Goal: Information Seeking & Learning: Compare options

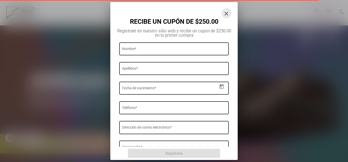
click at [230, 12] on button "close" at bounding box center [227, 13] width 10 height 10
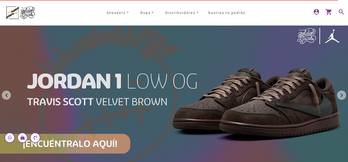
click at [342, 96] on button "Next" at bounding box center [341, 95] width 9 height 9
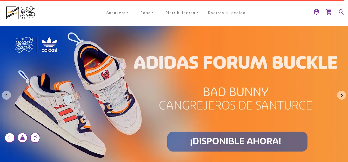
click at [342, 96] on button "Next" at bounding box center [341, 95] width 9 height 9
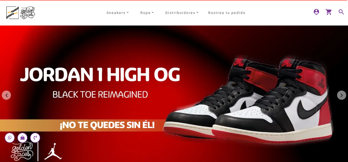
click at [342, 96] on button "Next" at bounding box center [341, 95] width 9 height 9
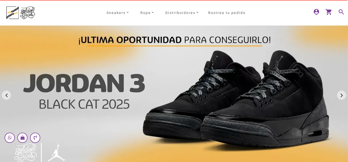
click at [342, 96] on button "Next" at bounding box center [341, 95] width 9 height 9
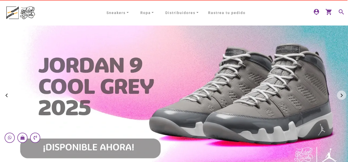
click at [342, 96] on button "Next" at bounding box center [341, 95] width 9 height 9
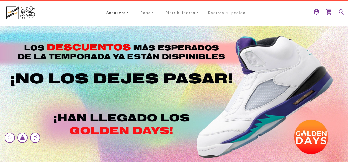
click at [130, 12] on link "Sneakers" at bounding box center [118, 13] width 26 height 8
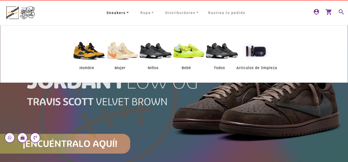
click at [86, 54] on img at bounding box center [89, 51] width 38 height 38
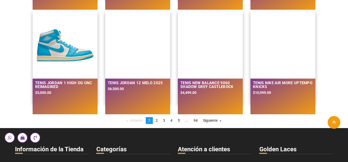
scroll to position [468, 0]
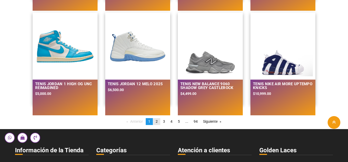
click at [157, 122] on span "2" at bounding box center [157, 121] width 2 height 4
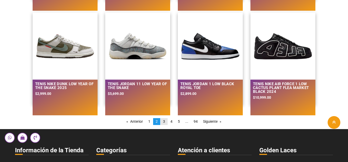
click at [164, 122] on span "3" at bounding box center [164, 121] width 2 height 4
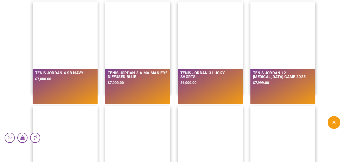
scroll to position [312, 0]
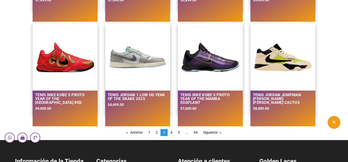
scroll to position [468, 0]
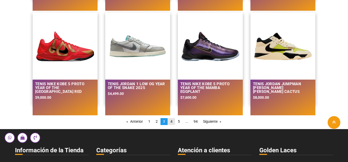
click at [173, 121] on link "page 4" at bounding box center [171, 121] width 7 height 7
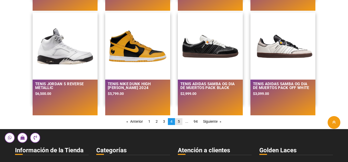
click at [178, 121] on link "page 5" at bounding box center [178, 121] width 7 height 7
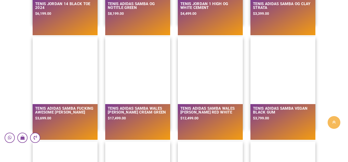
scroll to position [0, 0]
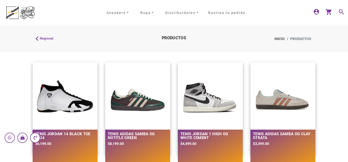
click at [343, 12] on mat-icon "search" at bounding box center [341, 11] width 6 height 6
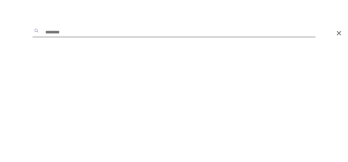
click at [68, 34] on input "text" at bounding box center [174, 32] width 283 height 9
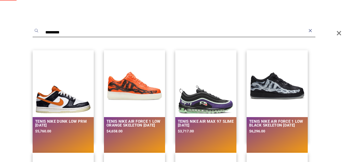
type input "*********"
click at [34, 28] on button "submit" at bounding box center [36, 30] width 5 height 5
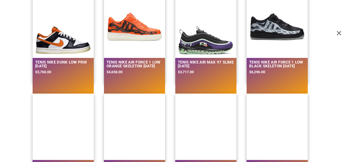
scroll to position [39, 0]
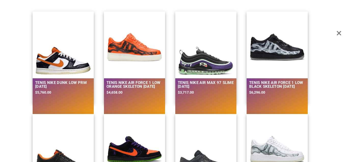
click at [189, 86] on h2 "Tenis Nike Air Max 97 Slime Halloween" at bounding box center [206, 85] width 56 height 8
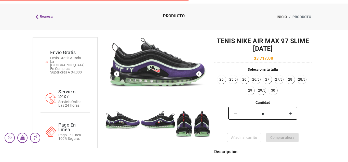
scroll to position [26, 0]
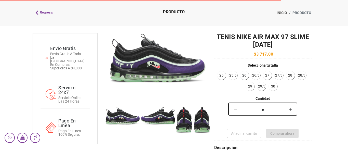
click at [244, 77] on link "26" at bounding box center [244, 75] width 8 height 8
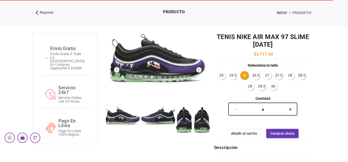
click at [200, 71] on button "Next" at bounding box center [198, 69] width 5 height 5
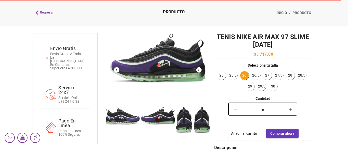
click at [200, 70] on button "Next" at bounding box center [198, 69] width 5 height 5
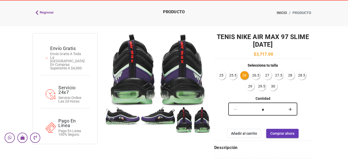
click at [119, 116] on img at bounding box center [122, 116] width 35 height 18
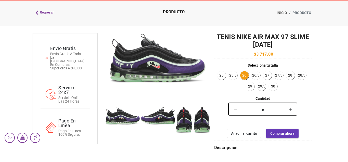
click at [160, 119] on img at bounding box center [157, 116] width 35 height 18
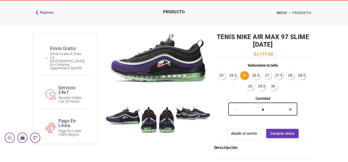
click at [159, 122] on img at bounding box center [157, 120] width 35 height 27
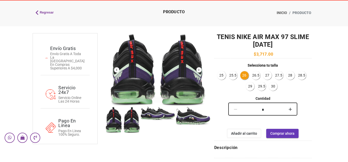
click at [201, 70] on button "Next" at bounding box center [198, 69] width 5 height 5
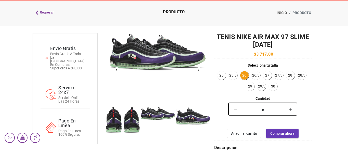
click at [200, 70] on button "Next" at bounding box center [198, 69] width 5 height 5
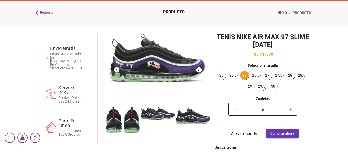
click at [200, 70] on button "Next" at bounding box center [198, 69] width 5 height 5
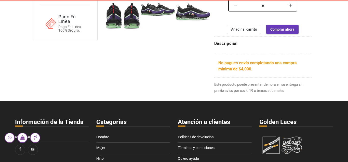
scroll to position [156, 0]
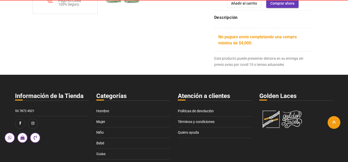
click at [223, 16] on h5 "Descripción" at bounding box center [263, 18] width 98 height 6
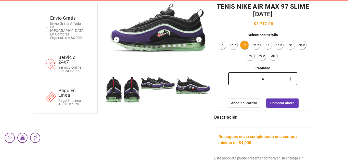
scroll to position [63, 0]
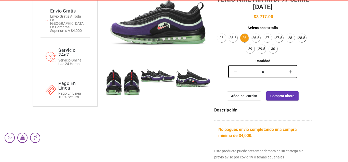
click at [235, 38] on link "25.5" at bounding box center [233, 38] width 8 height 8
click at [275, 49] on link "30" at bounding box center [273, 49] width 8 height 8
click at [247, 37] on link "26" at bounding box center [244, 38] width 8 height 8
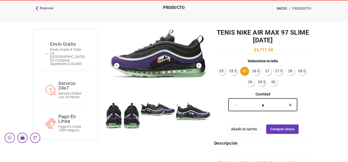
scroll to position [0, 0]
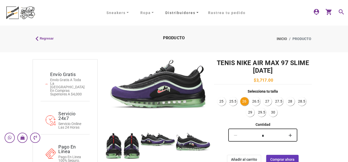
click at [199, 14] on link "Distribuidores" at bounding box center [181, 13] width 37 height 8
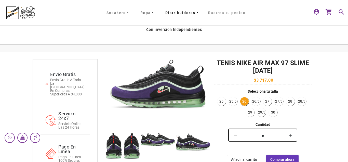
click at [154, 13] on link "Ropa" at bounding box center [147, 13] width 18 height 8
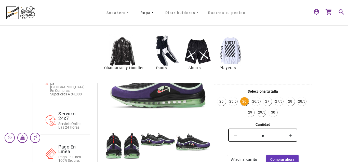
click at [154, 13] on link "Ropa" at bounding box center [147, 13] width 18 height 8
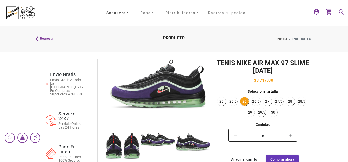
click at [127, 14] on link "Sneakers" at bounding box center [118, 13] width 26 height 8
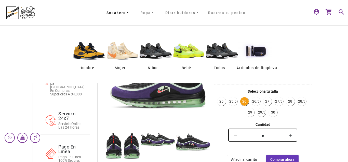
click at [128, 13] on link "Sneakers" at bounding box center [118, 13] width 26 height 8
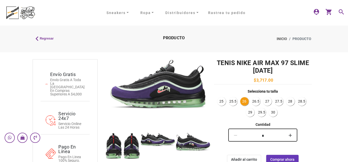
click at [340, 13] on mat-icon "search" at bounding box center [341, 11] width 6 height 6
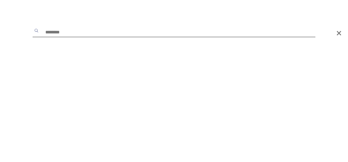
click at [84, 33] on input "text" at bounding box center [174, 32] width 283 height 9
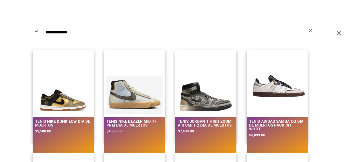
scroll to position [115, 0]
click at [102, 30] on input "**********" at bounding box center [174, 32] width 283 height 9
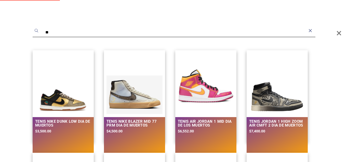
type input "*"
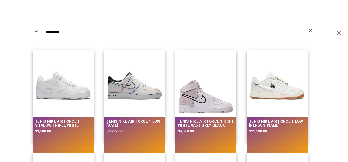
drag, startPoint x: 91, startPoint y: 32, endPoint x: 94, endPoint y: 31, distance: 3.6
click at [91, 32] on input "*********" at bounding box center [174, 32] width 283 height 9
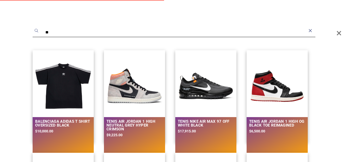
type input "*"
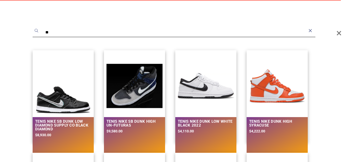
type input "*"
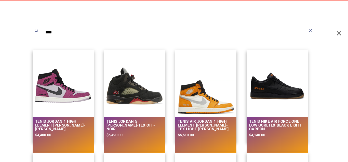
click at [75, 32] on input "****" at bounding box center [174, 32] width 283 height 9
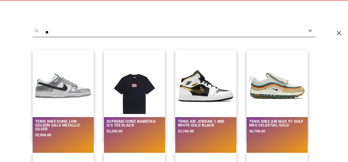
type input "*"
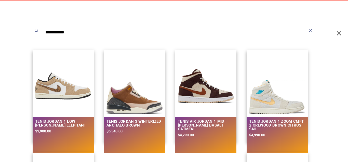
scroll to position [52, 0]
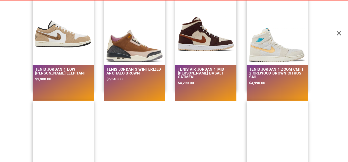
type input "**********"
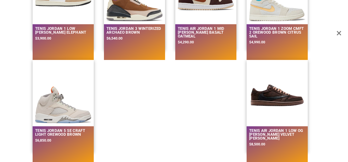
scroll to position [0, 0]
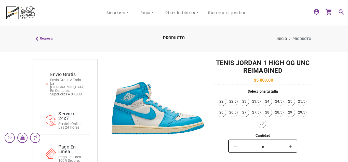
click at [223, 113] on link "26" at bounding box center [221, 112] width 8 height 8
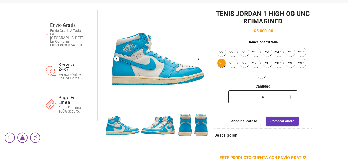
scroll to position [52, 0]
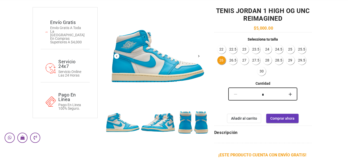
click at [199, 56] on button "Next" at bounding box center [198, 55] width 5 height 5
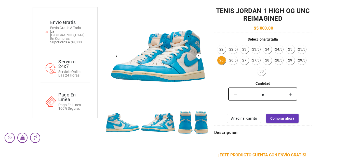
click at [199, 56] on button "Next" at bounding box center [198, 55] width 5 height 5
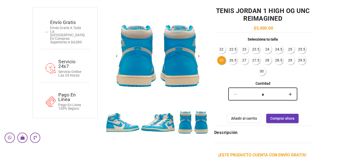
click at [199, 56] on button "Next" at bounding box center [198, 55] width 5 height 5
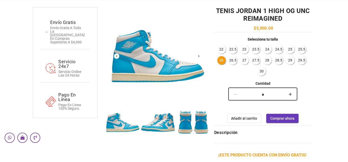
click at [199, 56] on button "Next" at bounding box center [198, 55] width 5 height 5
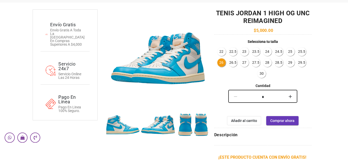
scroll to position [48, 0]
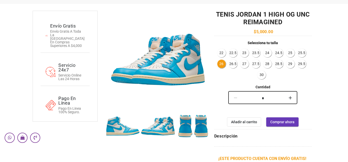
click at [182, 130] on img at bounding box center [193, 125] width 35 height 35
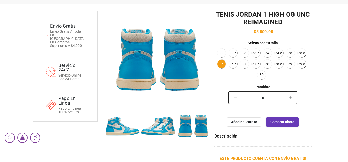
click at [122, 130] on img at bounding box center [122, 125] width 35 height 35
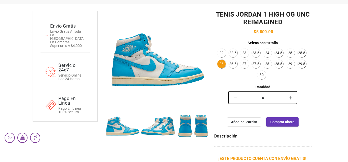
click at [163, 125] on img at bounding box center [157, 125] width 35 height 35
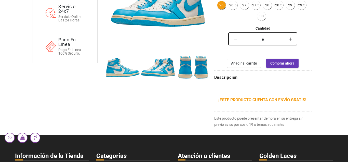
scroll to position [126, 0]
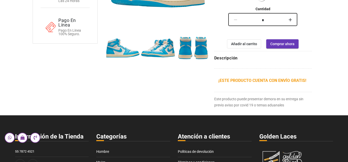
click at [223, 58] on h5 "Descripción" at bounding box center [263, 58] width 98 height 6
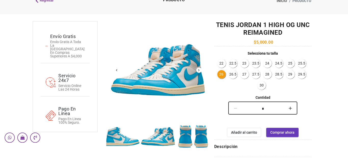
scroll to position [48, 0]
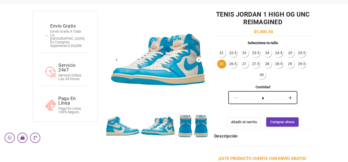
click at [200, 60] on button "Next" at bounding box center [198, 59] width 5 height 5
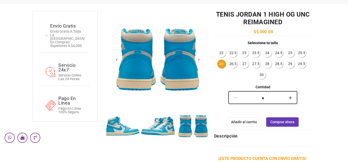
click at [200, 60] on button "Next" at bounding box center [198, 59] width 5 height 5
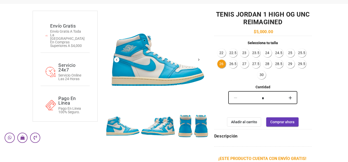
click at [200, 60] on button "Next" at bounding box center [198, 59] width 5 height 5
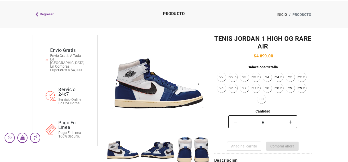
scroll to position [26, 0]
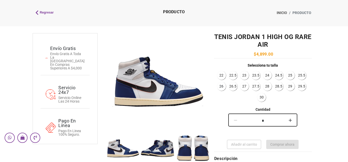
click at [222, 85] on link "26" at bounding box center [221, 86] width 8 height 8
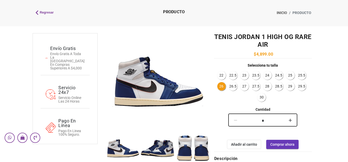
scroll to position [52, 0]
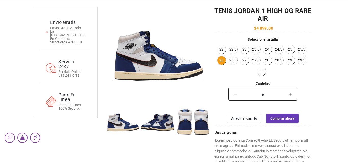
click at [152, 125] on img at bounding box center [157, 122] width 35 height 35
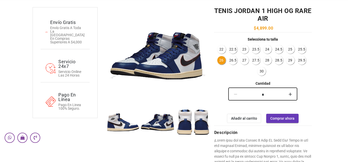
click at [191, 125] on img at bounding box center [193, 122] width 35 height 35
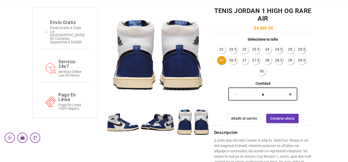
click at [157, 122] on img at bounding box center [157, 122] width 35 height 35
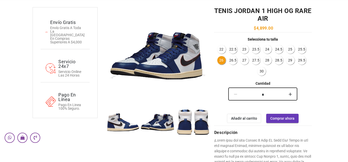
click at [125, 123] on img at bounding box center [122, 122] width 35 height 35
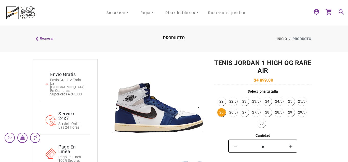
scroll to position [26, 0]
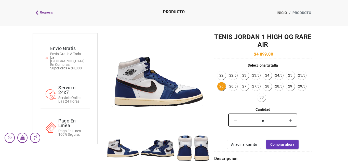
click at [164, 146] on img at bounding box center [157, 148] width 35 height 35
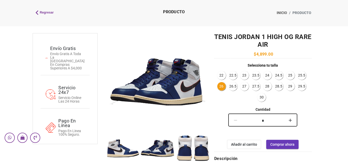
click at [198, 147] on img at bounding box center [193, 148] width 35 height 35
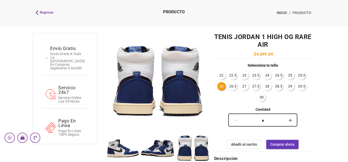
click at [169, 149] on img at bounding box center [157, 148] width 35 height 35
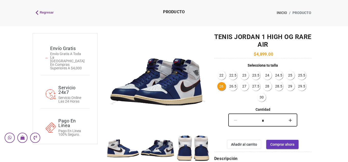
click at [125, 151] on img at bounding box center [122, 148] width 35 height 35
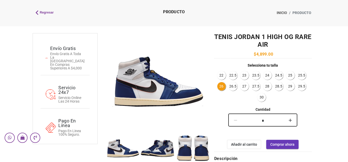
click at [163, 152] on img at bounding box center [157, 148] width 35 height 35
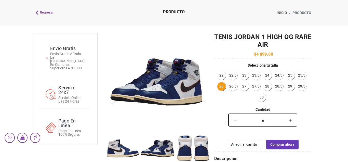
click at [192, 150] on img at bounding box center [193, 148] width 35 height 35
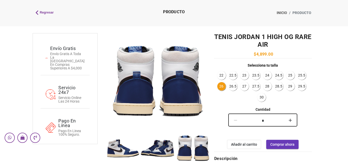
click at [153, 148] on img at bounding box center [157, 148] width 35 height 35
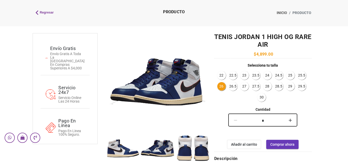
click at [113, 147] on img at bounding box center [122, 148] width 35 height 35
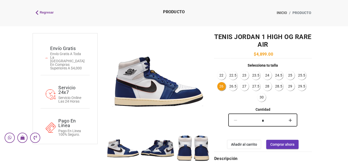
click at [165, 150] on img at bounding box center [157, 148] width 35 height 35
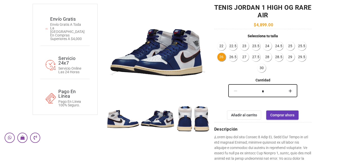
scroll to position [104, 0]
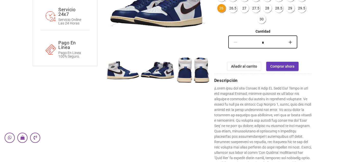
click at [224, 83] on h5 "Descripción" at bounding box center [263, 81] width 98 height 6
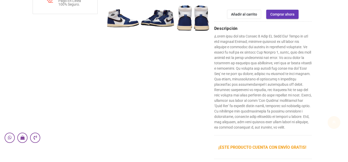
scroll to position [52, 0]
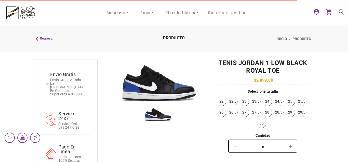
scroll to position [26, 0]
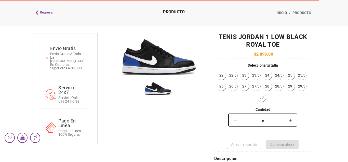
click at [221, 86] on link "26" at bounding box center [221, 86] width 8 height 8
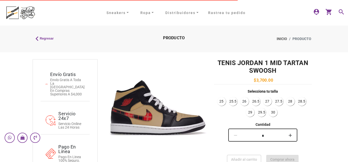
click at [243, 102] on link "26" at bounding box center [244, 101] width 8 height 8
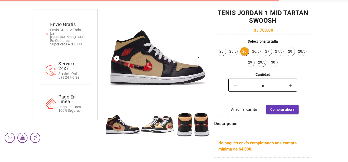
scroll to position [52, 0]
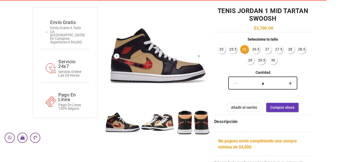
click at [199, 57] on button "Next" at bounding box center [198, 55] width 5 height 5
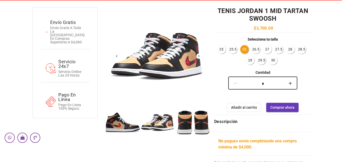
click at [199, 57] on button "Next" at bounding box center [198, 55] width 5 height 5
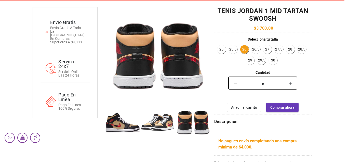
click at [122, 124] on img at bounding box center [122, 122] width 35 height 35
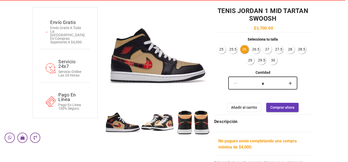
click at [161, 124] on img at bounding box center [157, 122] width 35 height 35
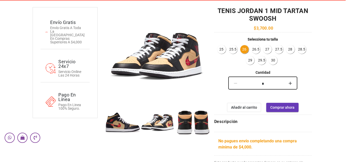
click at [195, 123] on img at bounding box center [193, 122] width 35 height 35
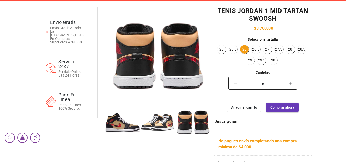
click at [121, 123] on img at bounding box center [122, 122] width 35 height 35
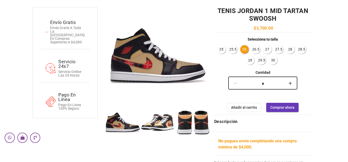
click at [119, 128] on img at bounding box center [122, 122] width 35 height 35
click at [164, 127] on img at bounding box center [157, 122] width 35 height 35
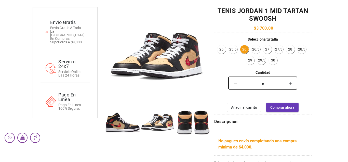
click at [196, 129] on img at bounding box center [193, 122] width 35 height 35
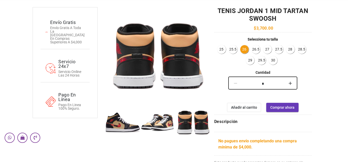
click at [159, 125] on img at bounding box center [157, 122] width 35 height 35
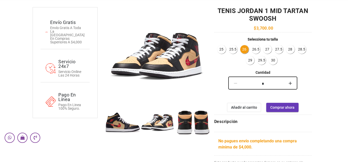
click at [122, 126] on img at bounding box center [122, 122] width 35 height 35
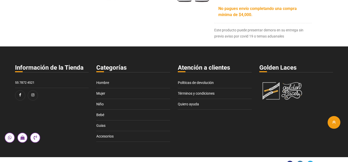
scroll to position [194, 0]
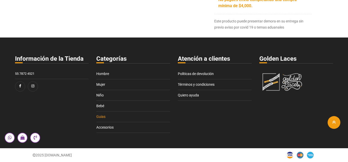
click at [102, 117] on link "Guias" at bounding box center [133, 116] width 74 height 11
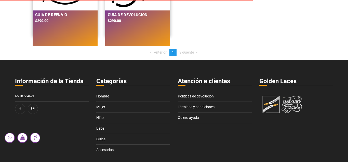
scroll to position [142, 0]
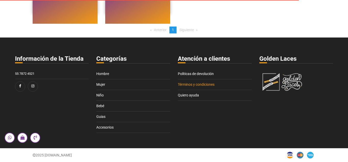
click at [196, 84] on link "Términos y condiciones" at bounding box center [215, 84] width 74 height 11
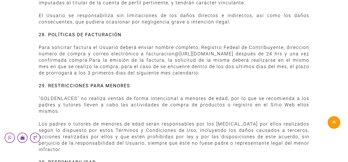
scroll to position [2566, 0]
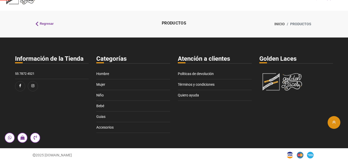
scroll to position [15, 0]
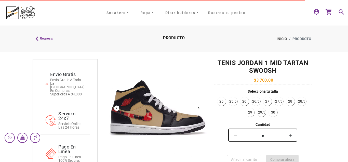
click at [198, 108] on button "Next" at bounding box center [198, 107] width 5 height 5
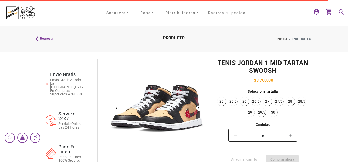
click at [198, 108] on button "Next" at bounding box center [198, 107] width 5 height 5
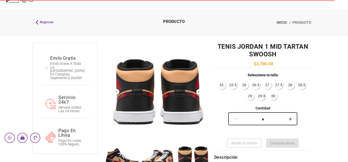
scroll to position [52, 0]
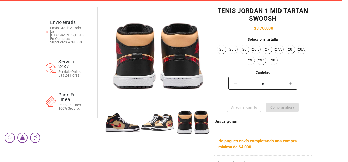
click at [165, 126] on img at bounding box center [157, 122] width 35 height 35
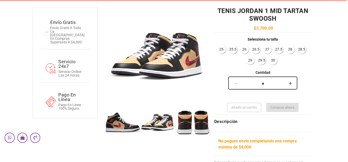
click at [115, 124] on img at bounding box center [122, 122] width 35 height 35
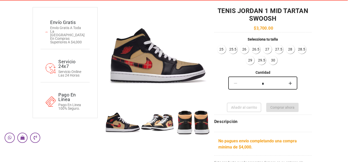
click at [158, 127] on img at bounding box center [157, 122] width 35 height 35
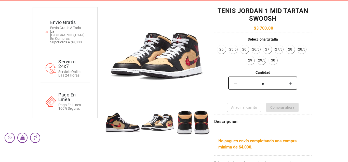
click at [189, 130] on img at bounding box center [193, 122] width 35 height 35
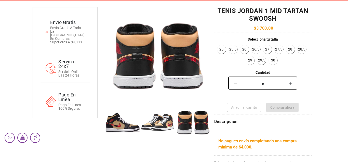
click at [246, 50] on link "26" at bounding box center [244, 49] width 8 height 8
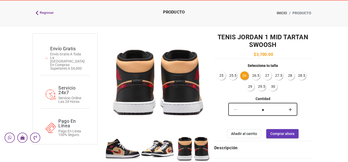
scroll to position [26, 0]
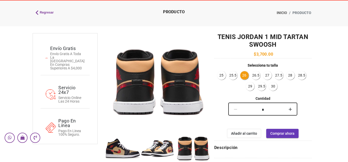
click at [166, 146] on img at bounding box center [157, 148] width 35 height 35
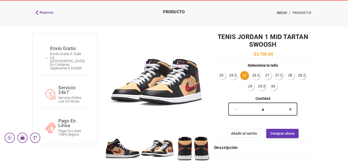
click at [113, 152] on img at bounding box center [122, 148] width 35 height 35
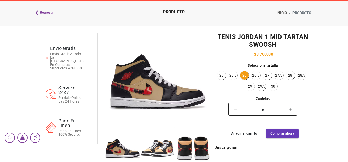
click at [163, 148] on img at bounding box center [157, 148] width 35 height 35
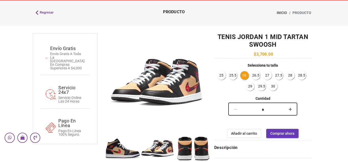
click at [194, 145] on img at bounding box center [193, 148] width 35 height 35
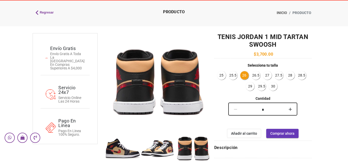
click at [162, 149] on img at bounding box center [157, 148] width 35 height 35
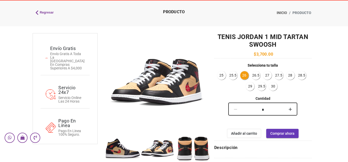
click at [118, 147] on img at bounding box center [122, 148] width 35 height 35
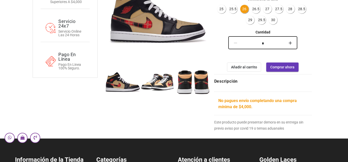
scroll to position [104, 0]
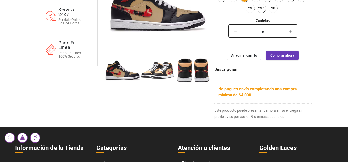
click at [223, 66] on div "Descripción" at bounding box center [263, 70] width 98 height 17
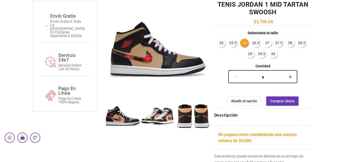
scroll to position [52, 0]
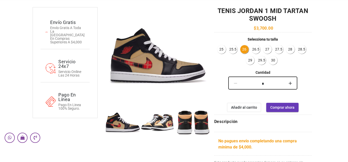
click at [166, 124] on img at bounding box center [157, 122] width 35 height 35
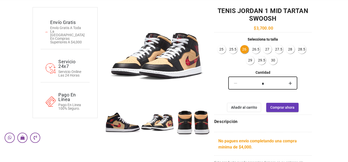
click at [204, 129] on img at bounding box center [193, 122] width 35 height 35
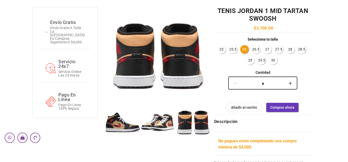
click at [168, 125] on img at bounding box center [157, 122] width 35 height 35
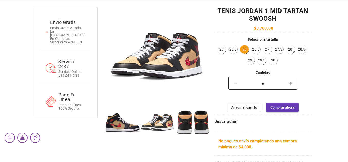
click at [117, 123] on img at bounding box center [122, 122] width 35 height 35
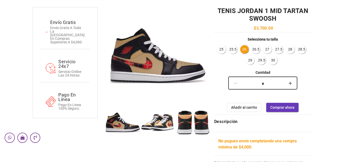
scroll to position [0, 0]
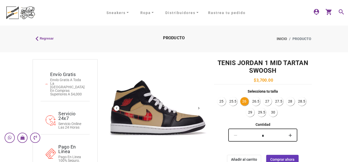
click at [198, 109] on button "Next" at bounding box center [198, 107] width 5 height 5
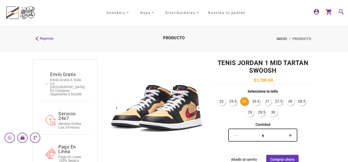
click at [198, 109] on button "Next" at bounding box center [198, 107] width 5 height 5
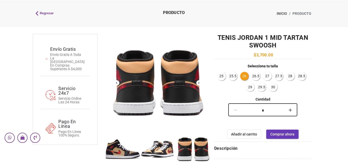
scroll to position [26, 0]
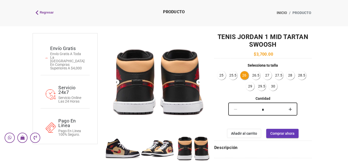
click at [198, 82] on button "Next" at bounding box center [198, 81] width 5 height 5
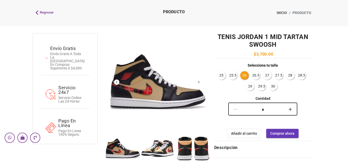
click at [199, 83] on button "Next" at bounding box center [198, 81] width 5 height 5
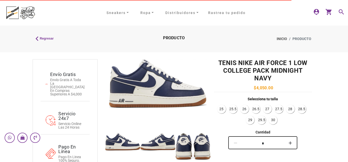
click at [244, 108] on link "26" at bounding box center [244, 109] width 8 height 8
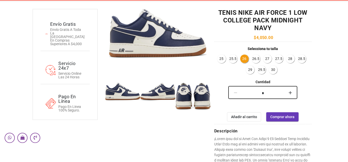
scroll to position [26, 0]
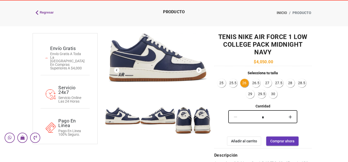
click at [200, 70] on button "Next" at bounding box center [198, 69] width 5 height 5
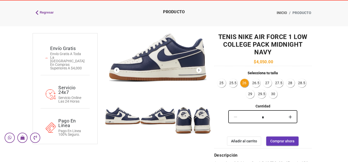
click at [200, 70] on button "Next" at bounding box center [198, 69] width 5 height 5
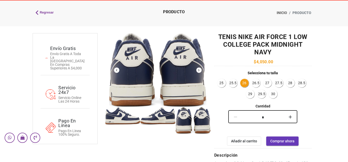
click at [200, 70] on button "Next" at bounding box center [198, 69] width 5 height 5
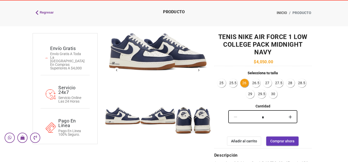
click at [200, 70] on button "Next" at bounding box center [198, 69] width 5 height 5
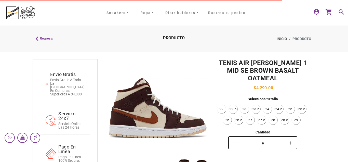
click at [229, 116] on link "26" at bounding box center [227, 120] width 8 height 8
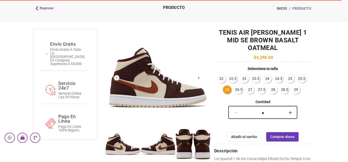
scroll to position [52, 0]
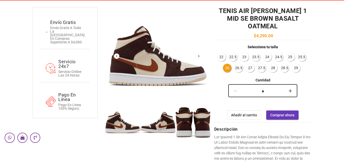
click at [199, 57] on button "Next" at bounding box center [198, 55] width 5 height 5
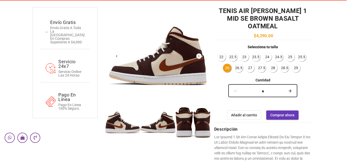
click at [199, 57] on button "Next" at bounding box center [198, 55] width 5 height 5
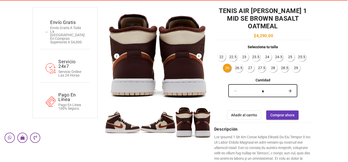
click at [199, 57] on button "Next" at bounding box center [198, 55] width 5 height 5
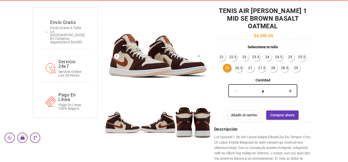
click at [199, 57] on button "Next" at bounding box center [198, 55] width 5 height 5
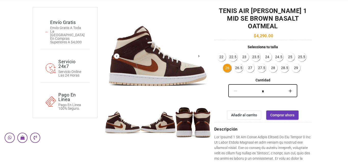
click at [199, 57] on button "Next" at bounding box center [198, 55] width 5 height 5
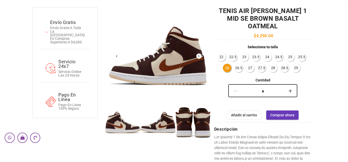
click at [199, 57] on button "Next" at bounding box center [198, 55] width 5 height 5
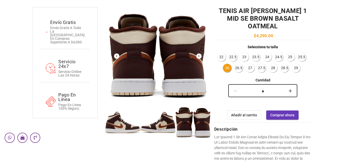
click at [199, 61] on ngx-slick-carousel "Previous Next" at bounding box center [158, 56] width 98 height 98
click at [198, 55] on button "Next" at bounding box center [198, 55] width 5 height 5
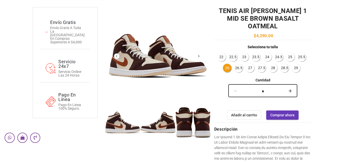
click at [198, 55] on button "Next" at bounding box center [198, 55] width 5 height 5
